Goal: Task Accomplishment & Management: Manage account settings

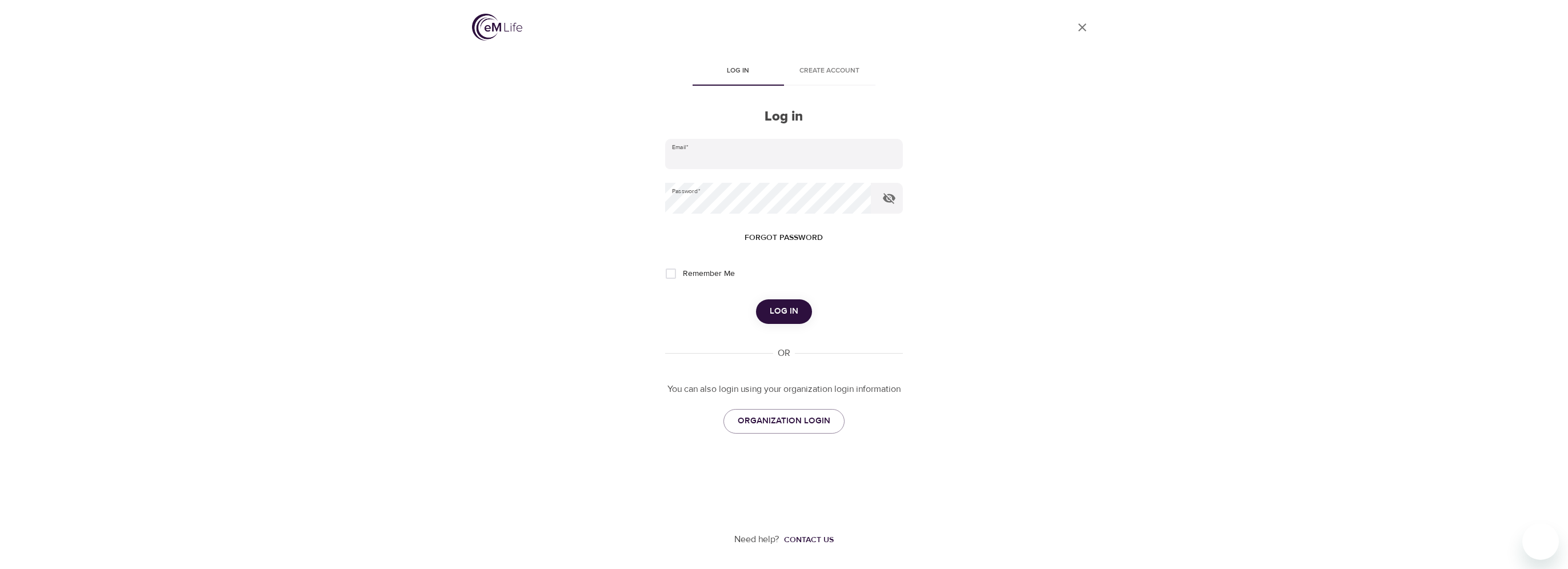
type input "[PERSON_NAME][EMAIL_ADDRESS][DOMAIN_NAME]"
click at [795, 313] on span "Log in" at bounding box center [784, 311] width 28 height 15
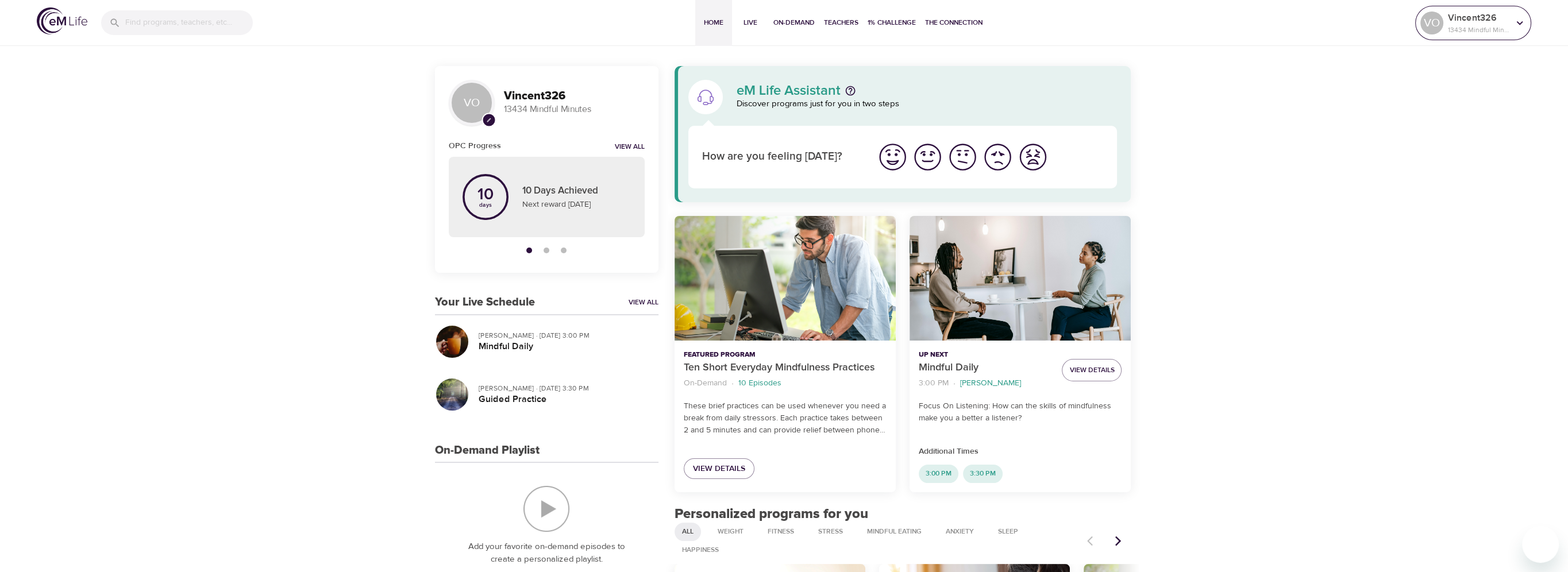
click at [1520, 17] on icon at bounding box center [1520, 23] width 13 height 13
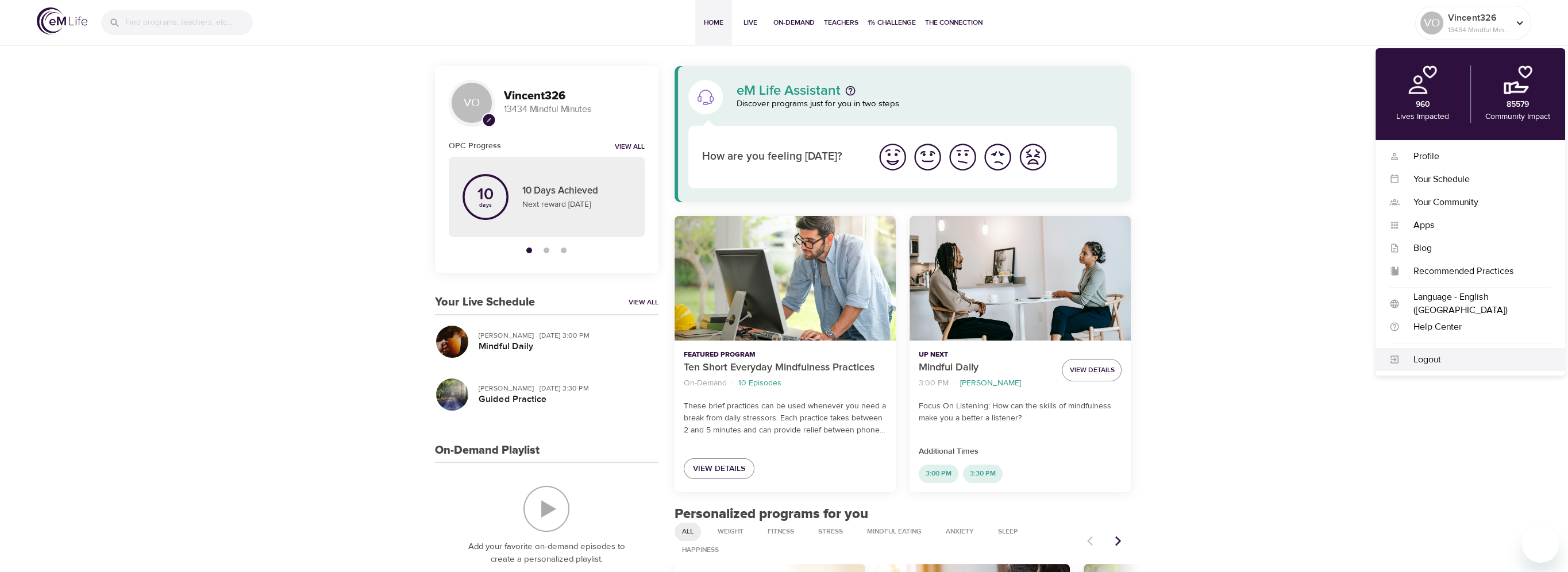
click at [1424, 355] on div "Logout" at bounding box center [1475, 359] width 152 height 13
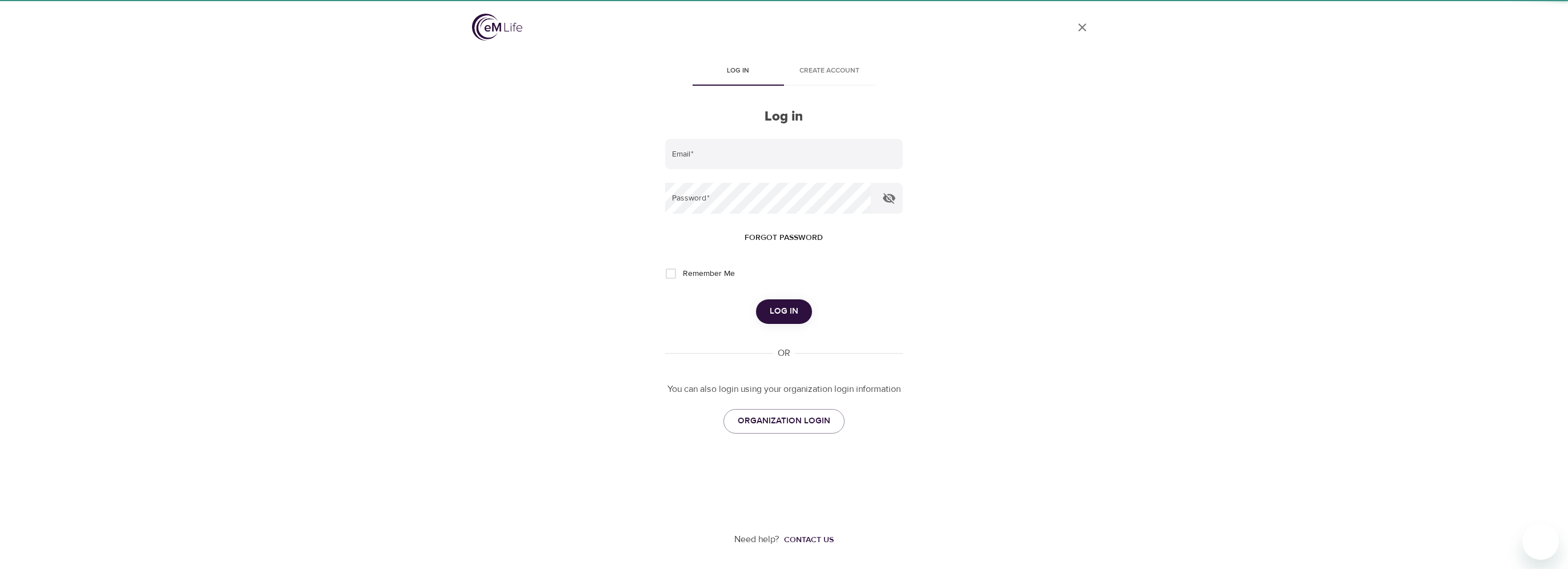
type input "[PERSON_NAME][EMAIL_ADDRESS][DOMAIN_NAME]"
